Goal: Navigation & Orientation: Find specific page/section

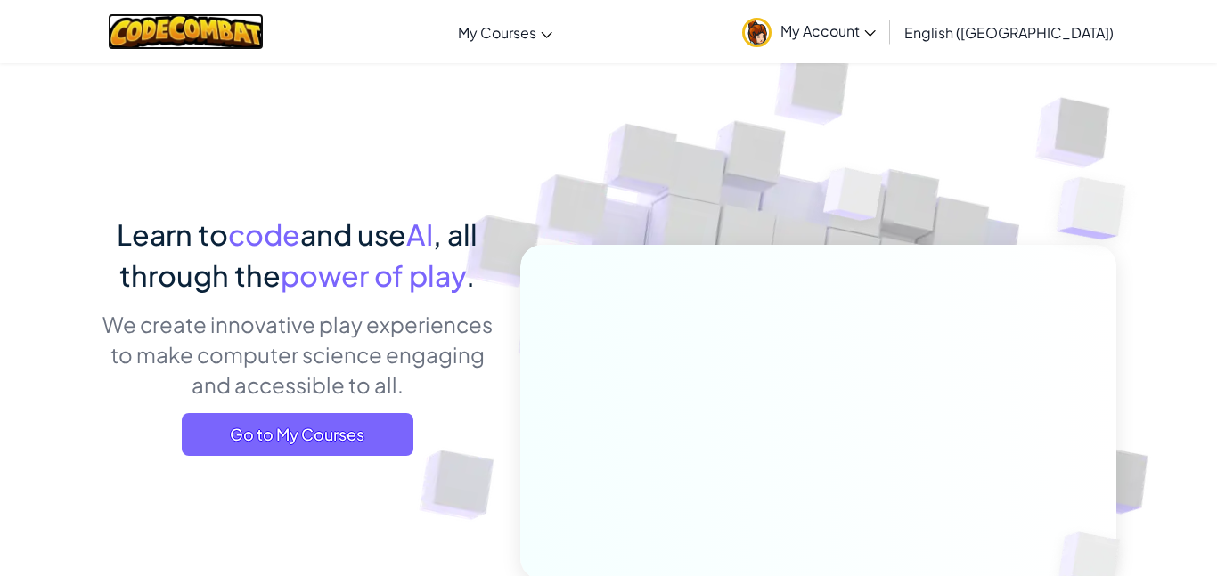
click at [232, 25] on img at bounding box center [186, 31] width 156 height 37
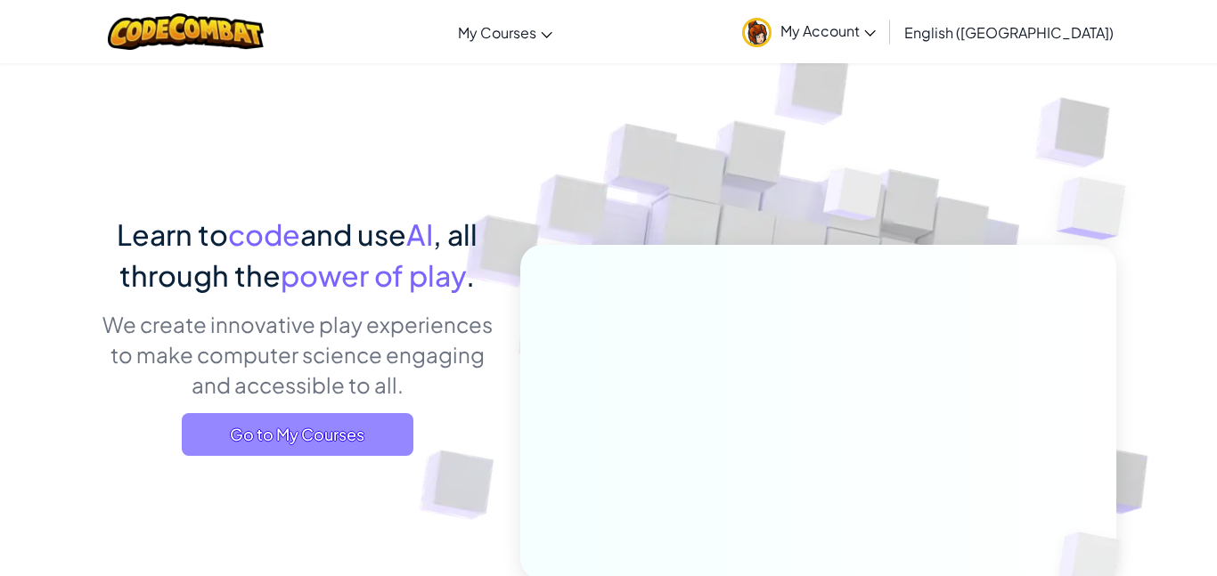
click at [350, 424] on span "Go to My Courses" at bounding box center [298, 434] width 232 height 43
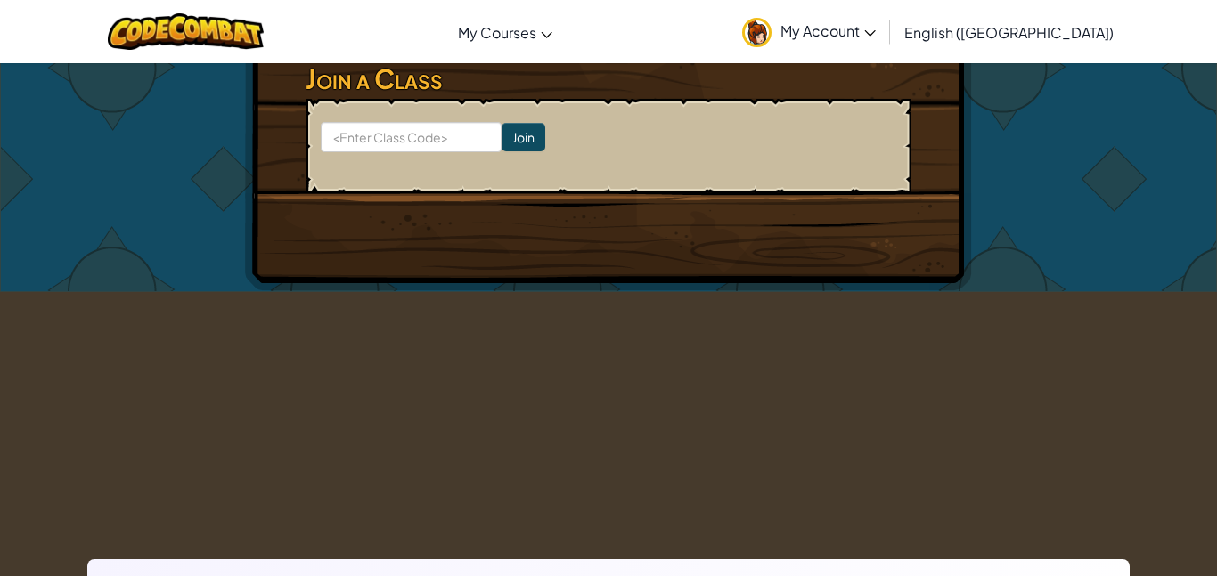
scroll to position [999, 0]
